Goal: Check status: Check status

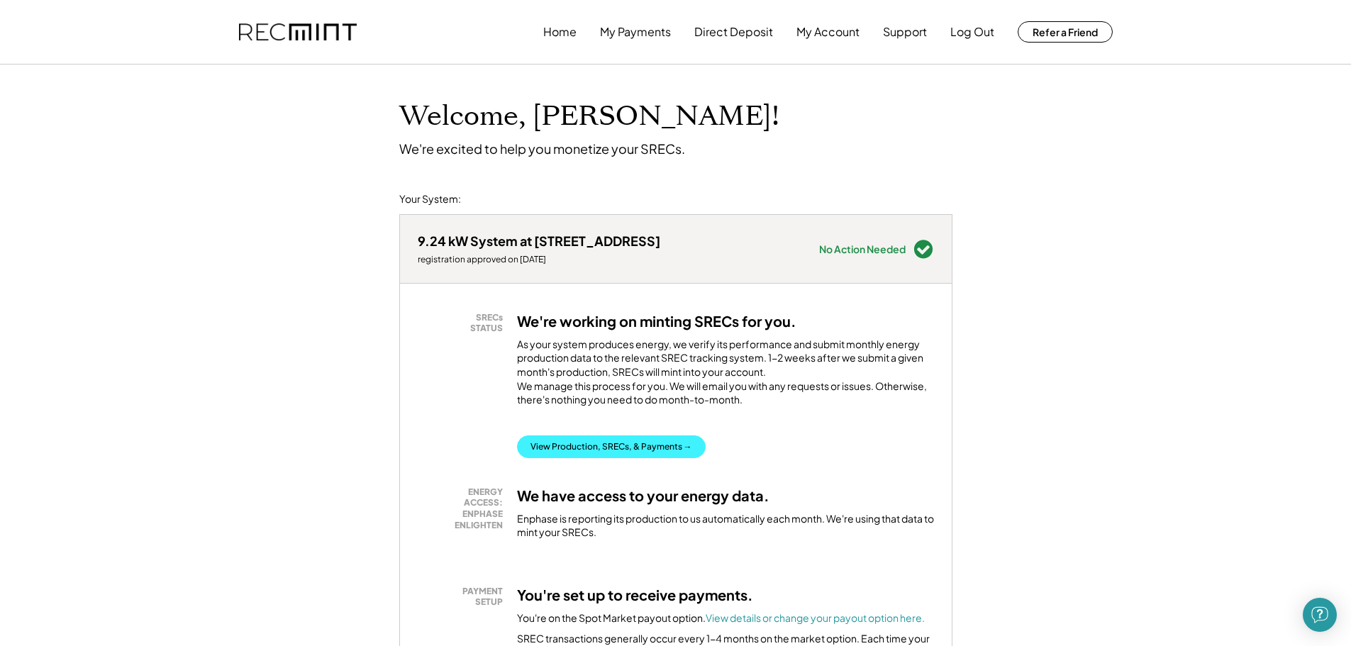
click at [602, 455] on button "View Production, SRECs, & Payments →" at bounding box center [611, 447] width 189 height 23
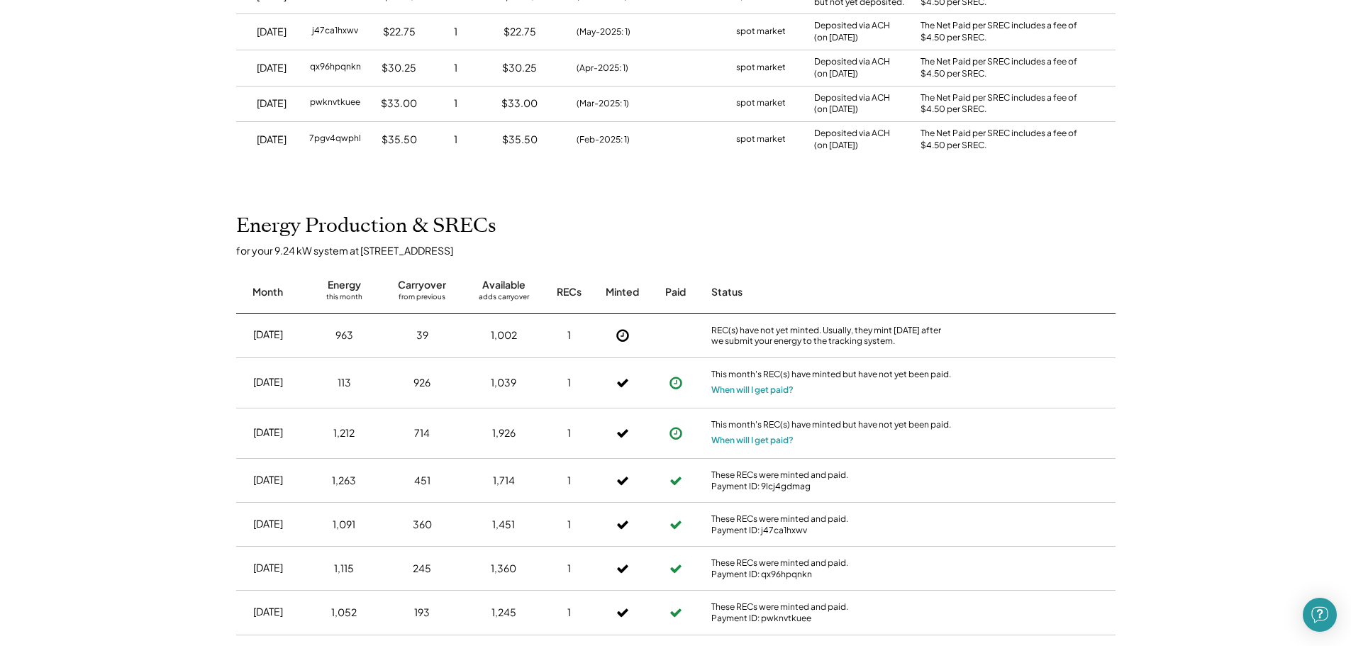
scroll to position [355, 0]
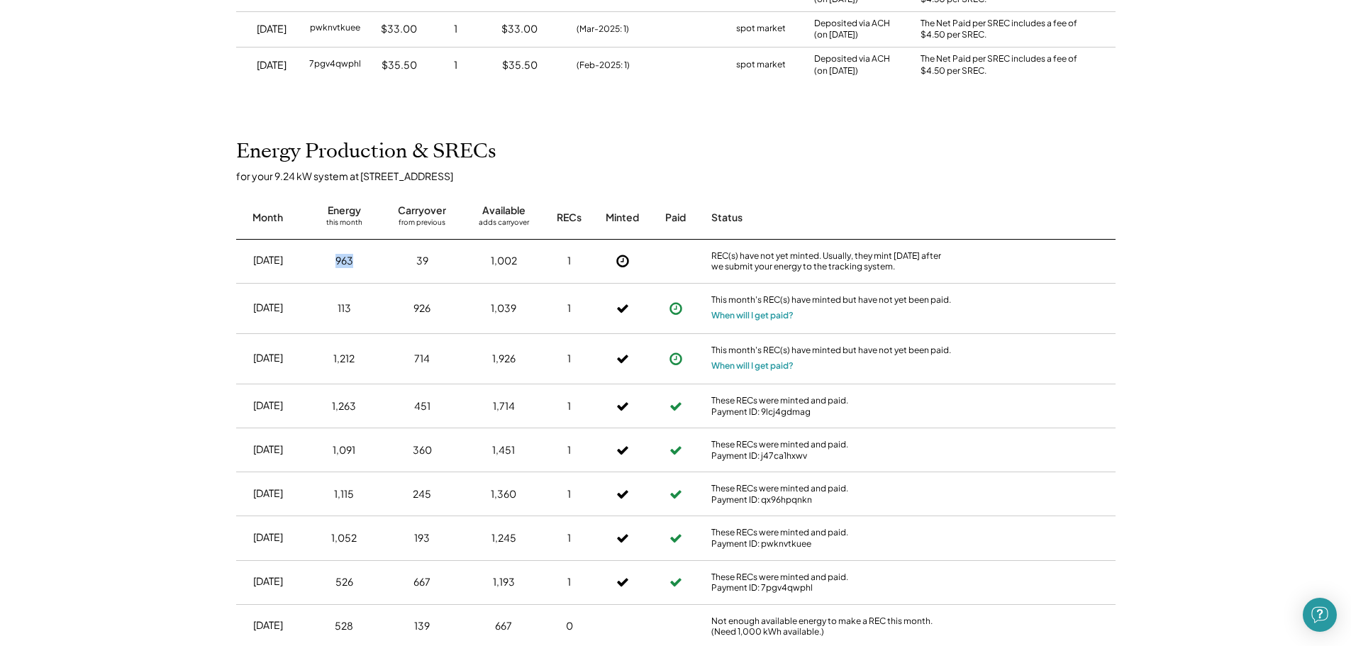
drag, startPoint x: 329, startPoint y: 263, endPoint x: 355, endPoint y: 261, distance: 25.6
click at [355, 261] on div "963" at bounding box center [344, 260] width 60 height 35
drag, startPoint x: 396, startPoint y: 262, endPoint x: 455, endPoint y: 263, distance: 58.9
click at [429, 262] on div "39" at bounding box center [422, 260] width 67 height 35
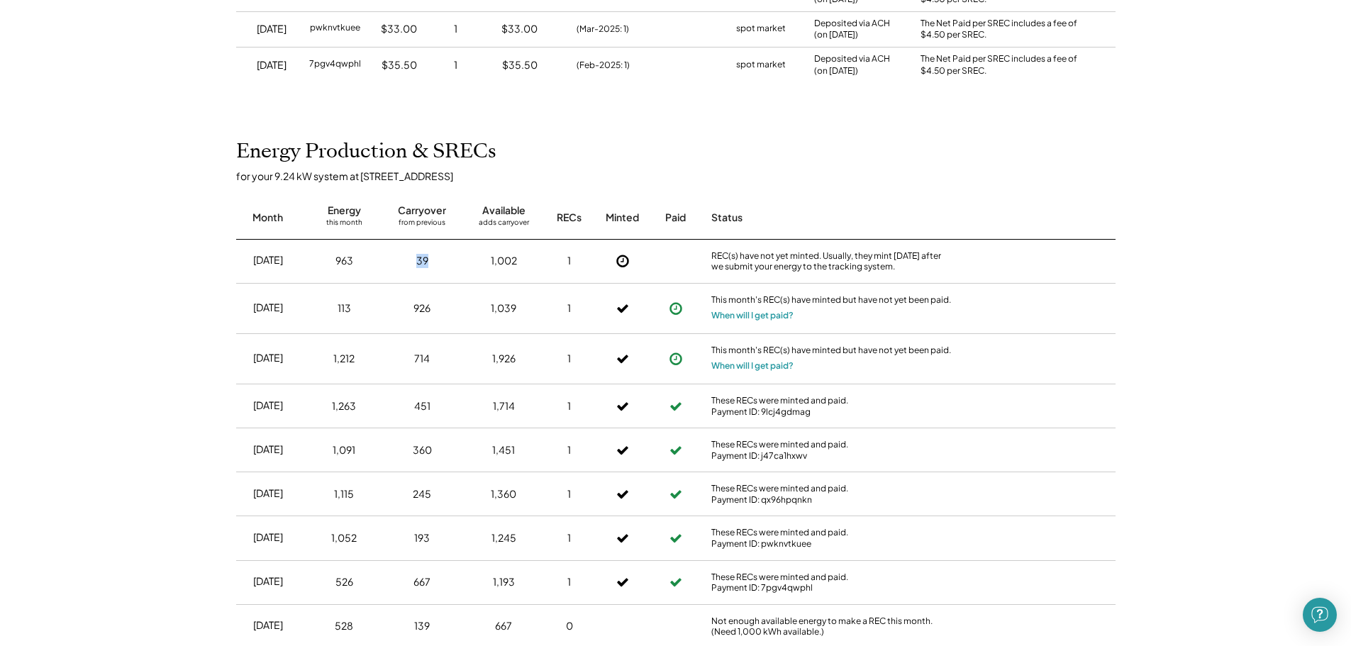
click at [460, 263] on div "Sep 2025 963 39 1,002 1 REC(s) have not yet minted. Usually, they mint within 2…" at bounding box center [676, 262] width 880 height 44
drag, startPoint x: 582, startPoint y: 262, endPoint x: 322, endPoint y: 258, distance: 260.4
click at [322, 258] on div "Sep 2025 963 39 1,002 1 REC(s) have not yet minted. Usually, they mint within 2…" at bounding box center [676, 262] width 880 height 44
click at [304, 255] on div "Sep 2025 963 39 1,002 1 REC(s) have not yet minted. Usually, they mint within 2…" at bounding box center [676, 262] width 880 height 44
drag, startPoint x: 304, startPoint y: 255, endPoint x: 475, endPoint y: 257, distance: 171.0
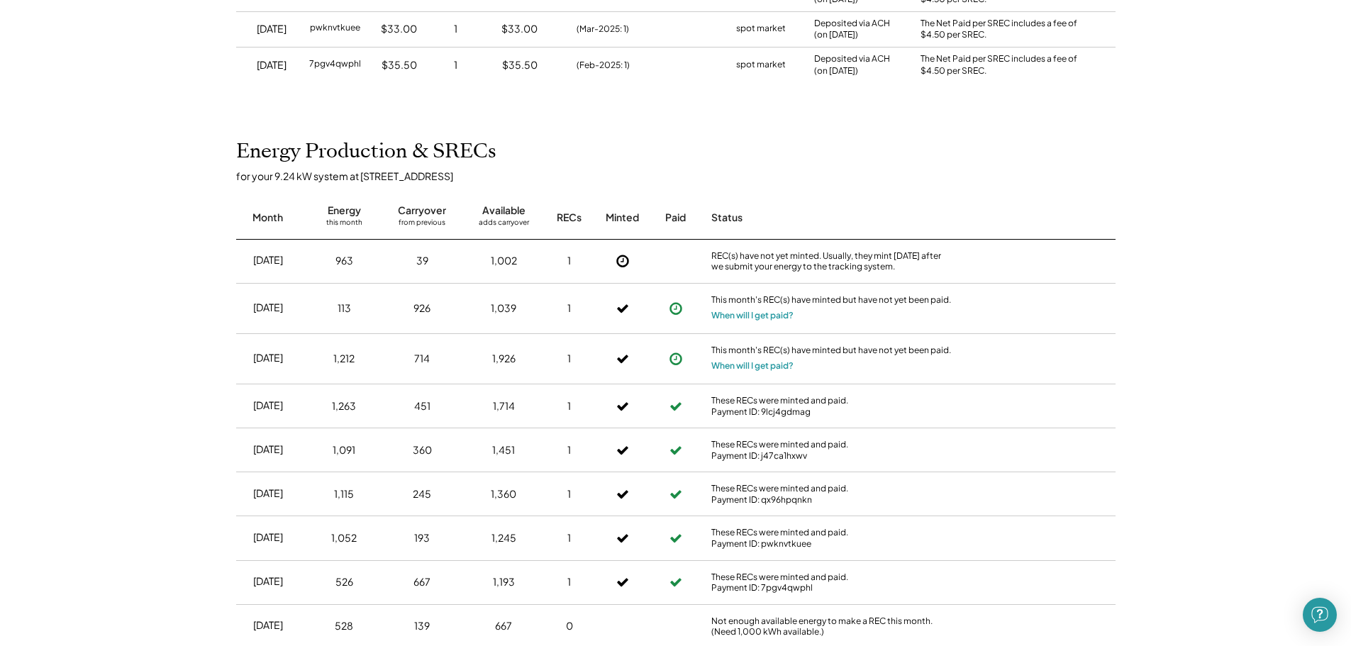
click at [475, 257] on div "Sep 2025 963 39 1,002 1 REC(s) have not yet minted. Usually, they mint within 2…" at bounding box center [676, 262] width 880 height 44
click at [475, 257] on div "1,002" at bounding box center [503, 260] width 67 height 35
drag, startPoint x: 553, startPoint y: 262, endPoint x: 307, endPoint y: 259, distance: 246.2
click at [418, 259] on div "Sep 2025 963 39 1,002 1 REC(s) have not yet minted. Usually, they mint within 2…" at bounding box center [676, 262] width 880 height 44
click at [307, 259] on div "Sep 2025 963 39 1,002 1 REC(s) have not yet minted. Usually, they mint within 2…" at bounding box center [676, 262] width 880 height 44
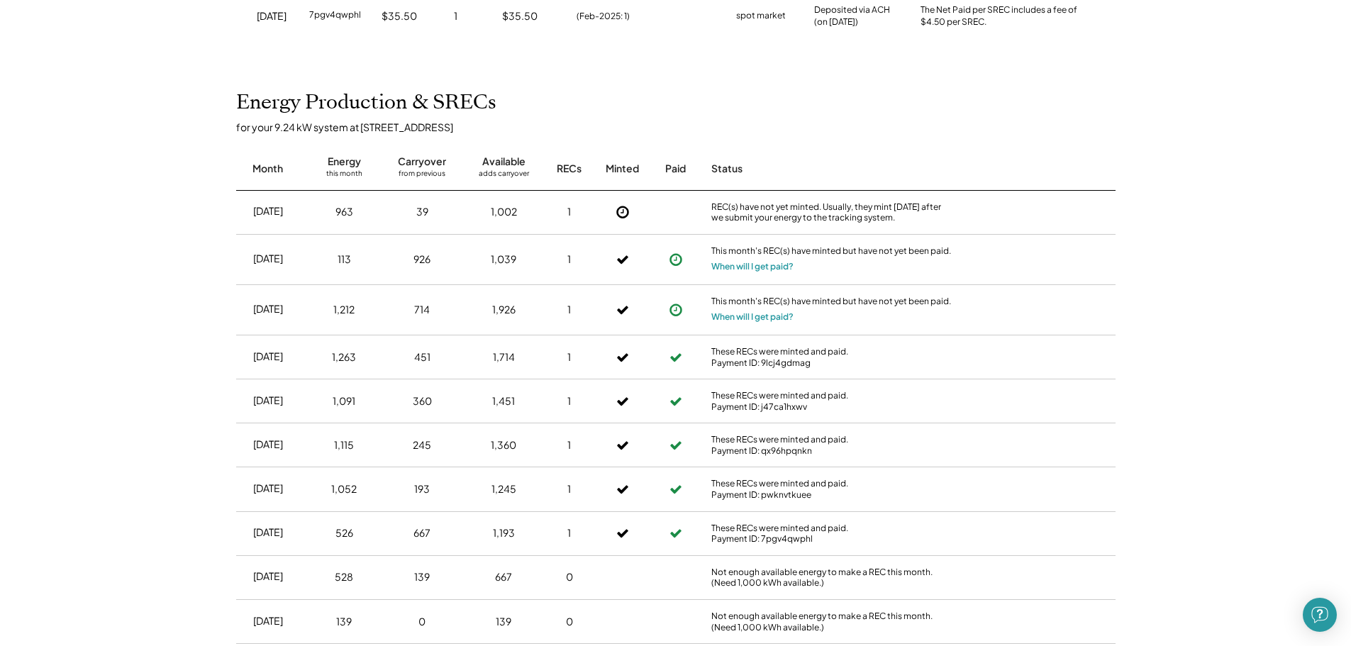
scroll to position [426, 0]
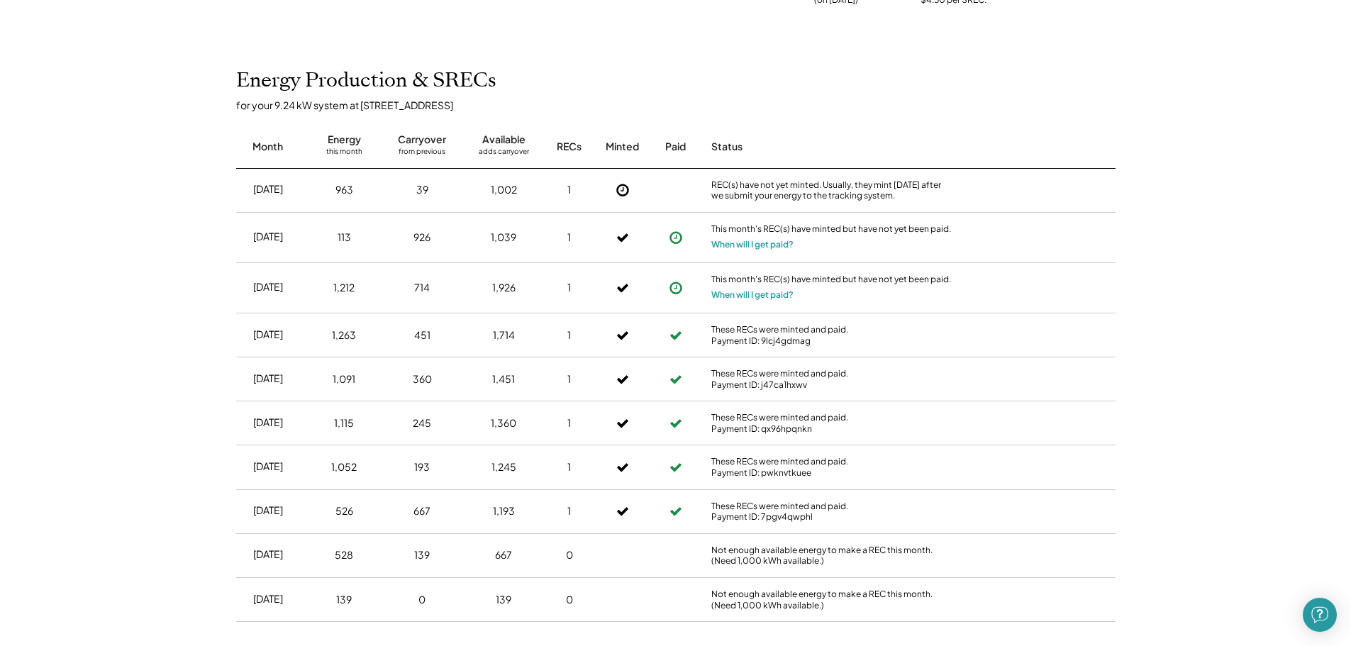
click at [526, 509] on div "1,193" at bounding box center [503, 511] width 67 height 35
click at [584, 481] on div "1" at bounding box center [569, 467] width 35 height 35
click at [573, 436] on div "1" at bounding box center [569, 423] width 35 height 35
drag, startPoint x: 568, startPoint y: 387, endPoint x: 567, endPoint y: 379, distance: 7.8
click at [568, 386] on div "1" at bounding box center [569, 379] width 35 height 35
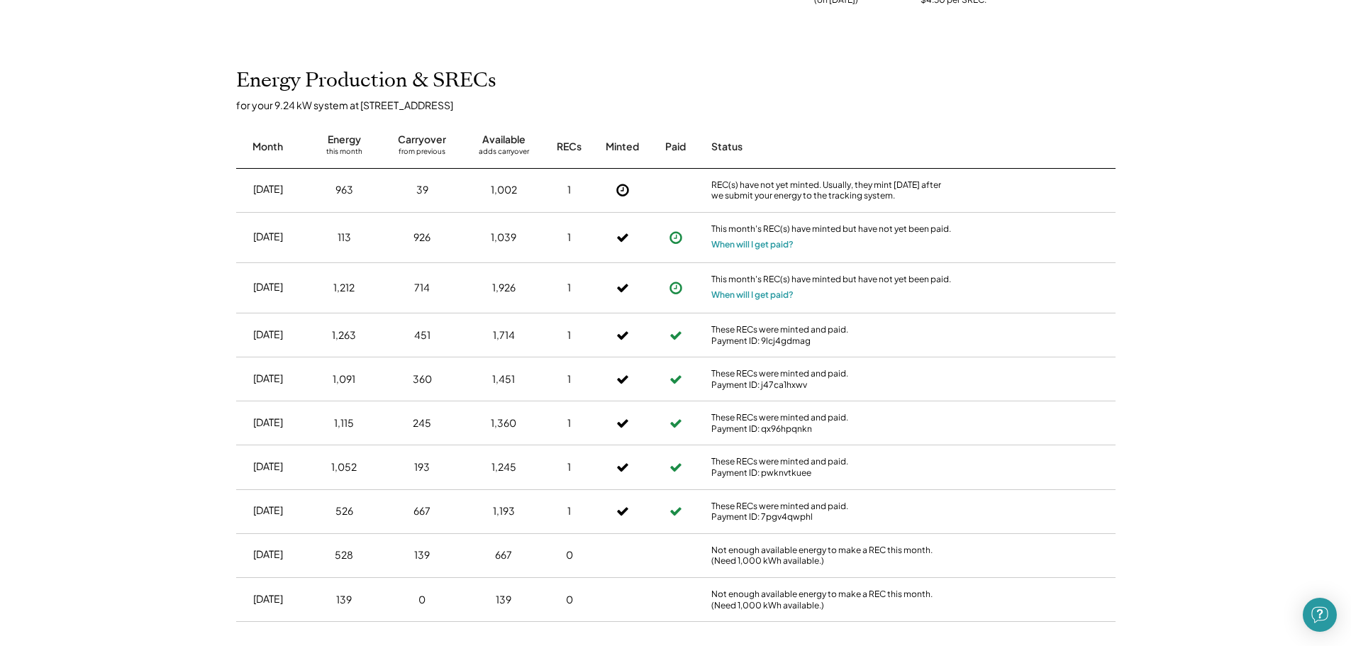
click at [573, 348] on div "1" at bounding box center [569, 335] width 35 height 35
click at [571, 299] on div "1" at bounding box center [569, 287] width 35 height 35
click at [573, 252] on div "1" at bounding box center [569, 237] width 35 height 35
click at [568, 170] on div "Sep 2025 963 39 1,002 1 REC(s) have not yet minted. Usually, they mint within 2…" at bounding box center [676, 191] width 880 height 44
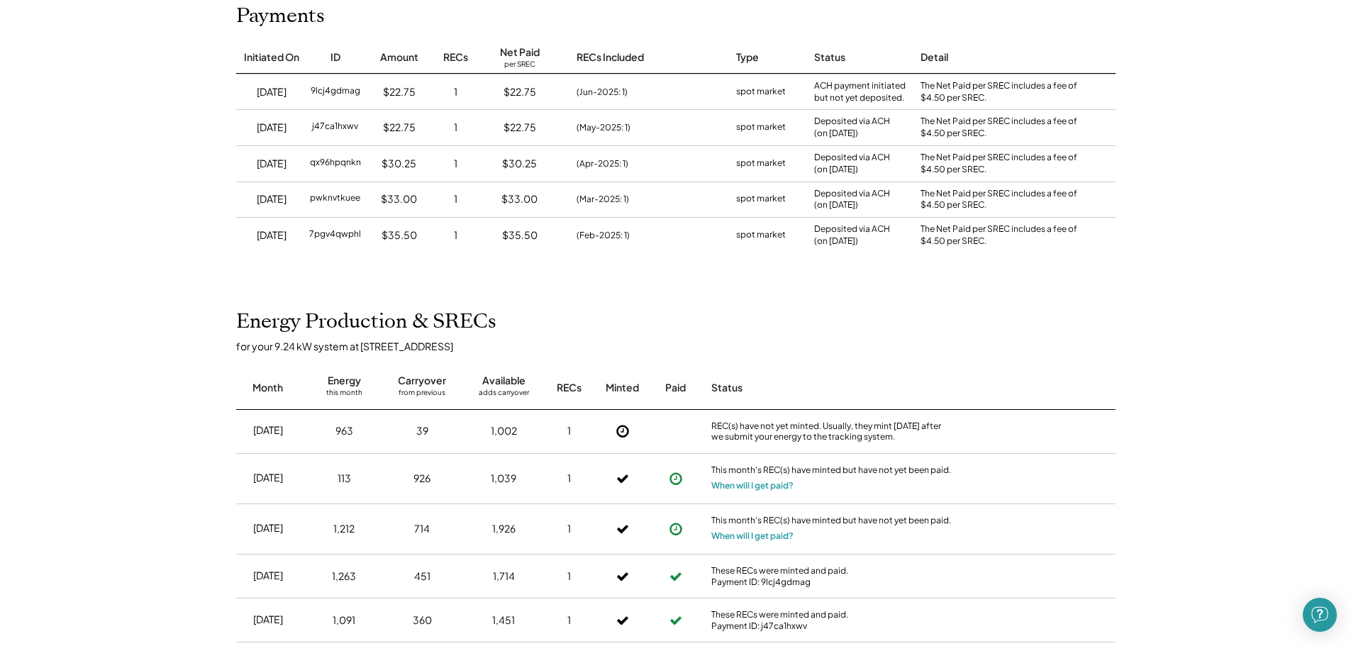
scroll to position [0, 0]
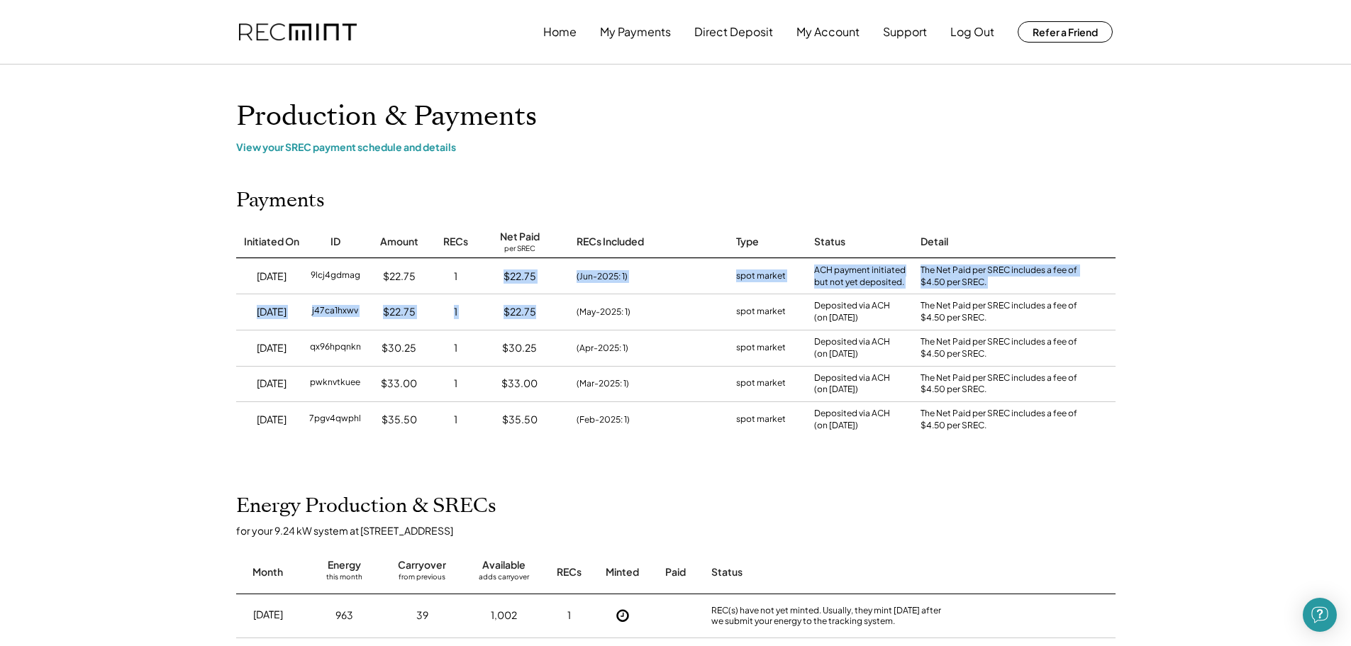
drag, startPoint x: 497, startPoint y: 275, endPoint x: 546, endPoint y: 314, distance: 62.2
click at [546, 313] on div "Initiated On ID Amount RECs Net Paid per SREC RECs Included Type Status Detail …" at bounding box center [676, 332] width 908 height 211
click at [546, 314] on div "$22.75" at bounding box center [519, 311] width 85 height 35
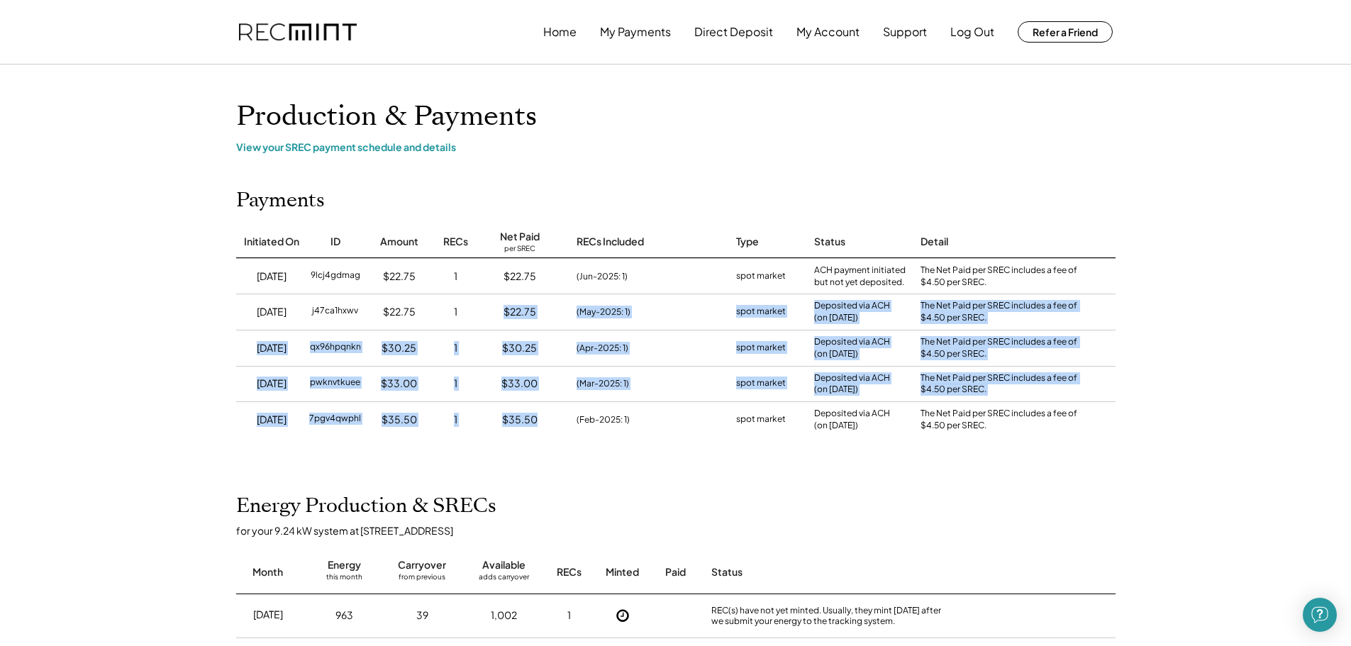
drag, startPoint x: 545, startPoint y: 422, endPoint x: 440, endPoint y: 284, distance: 173.7
click at [456, 300] on div "Initiated On ID Amount RECs Net Paid per SREC RECs Included Type Status Detail …" at bounding box center [676, 332] width 908 height 211
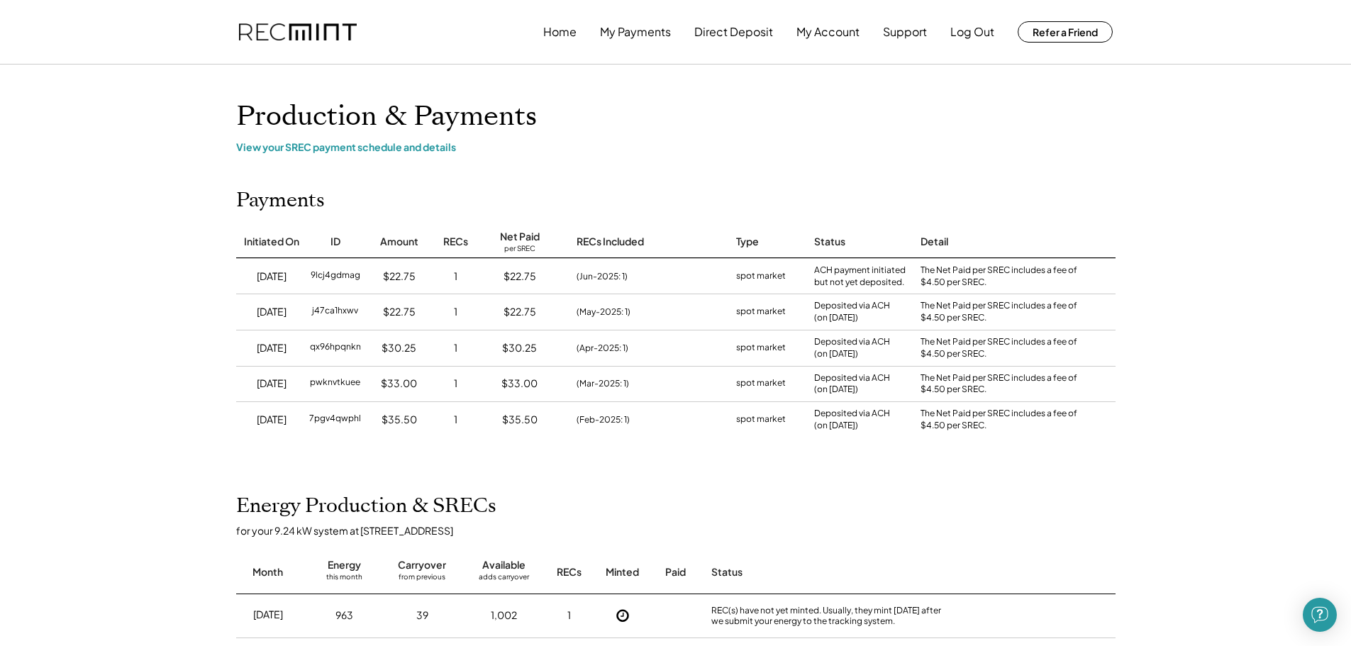
click at [433, 278] on div "$22.75" at bounding box center [399, 276] width 71 height 35
drag, startPoint x: 484, startPoint y: 258, endPoint x: 500, endPoint y: 377, distance: 120.3
click at [491, 277] on div "9/15/25 9lcj4gdmag $22.75 1 $22.75 (Jun-2025: 1) spot market ACH payment initia…" at bounding box center [676, 276] width 880 height 36
click at [537, 429] on div "$35.50" at bounding box center [519, 419] width 85 height 35
click at [464, 417] on div "1" at bounding box center [456, 419] width 43 height 35
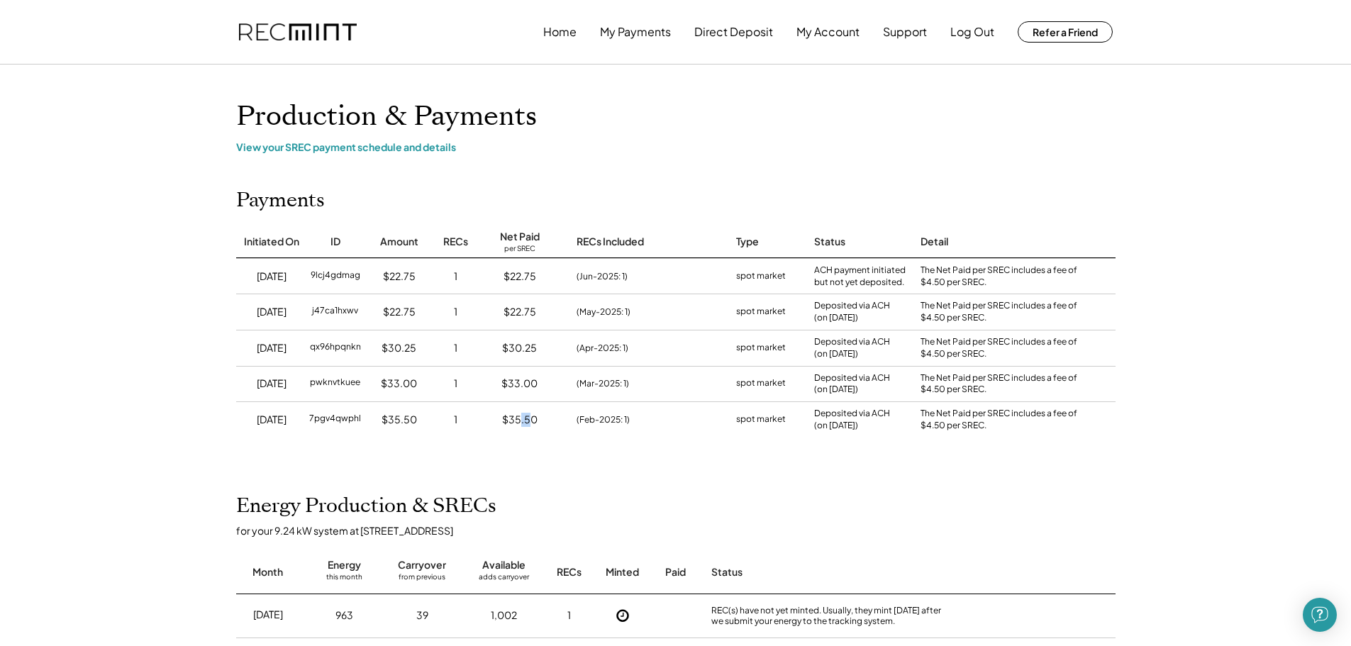
click at [531, 414] on div "$35.50" at bounding box center [519, 420] width 35 height 14
